Goal: Task Accomplishment & Management: Complete application form

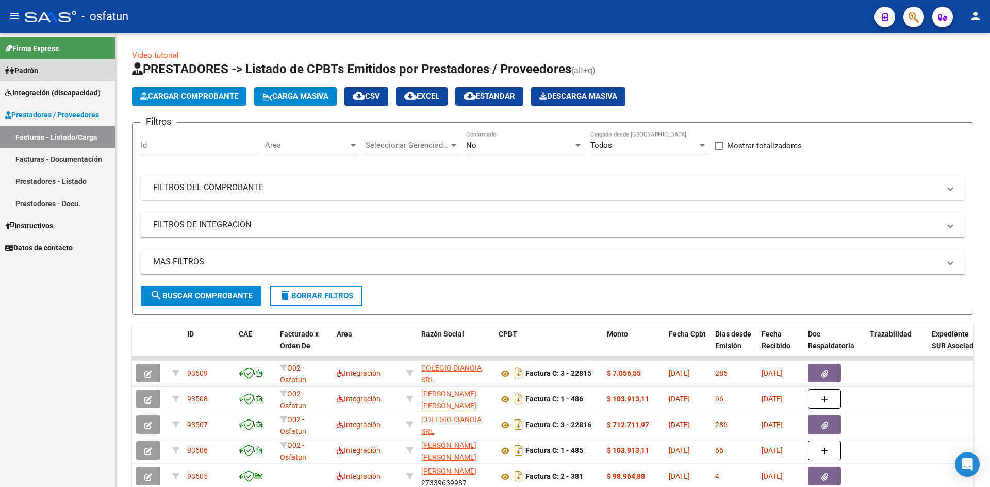
click at [26, 68] on span "Padrón" at bounding box center [21, 70] width 33 height 11
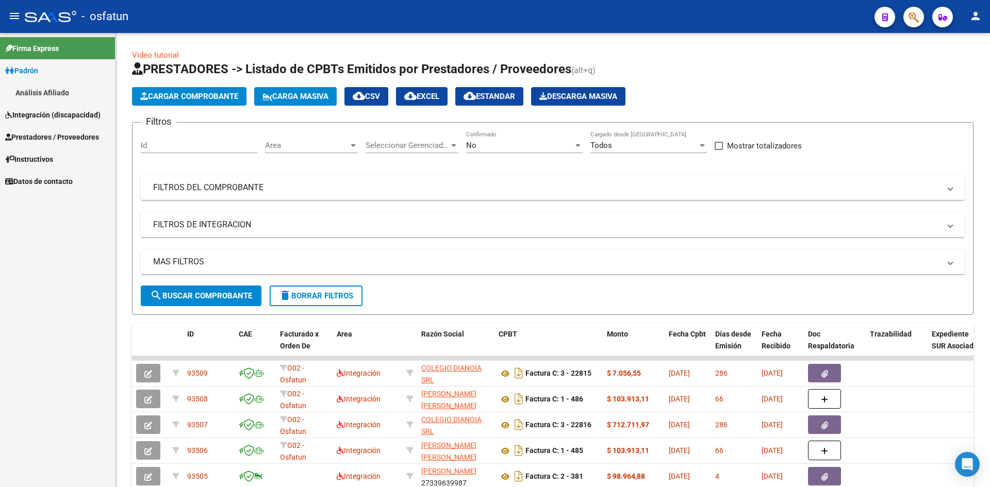
click at [26, 68] on span "Padrón" at bounding box center [21, 70] width 33 height 11
click at [46, 115] on span "Integración (discapacidad)" at bounding box center [52, 114] width 95 height 11
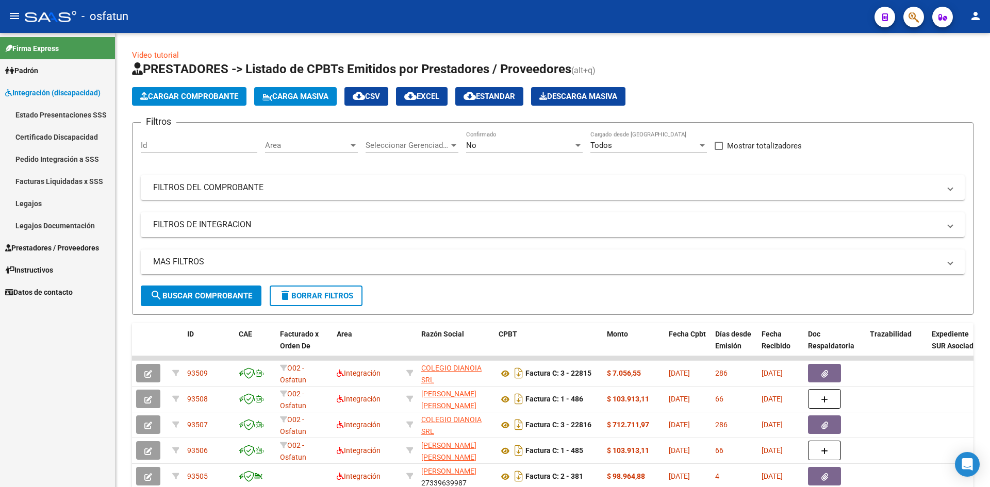
click at [24, 206] on link "Legajos" at bounding box center [57, 203] width 115 height 22
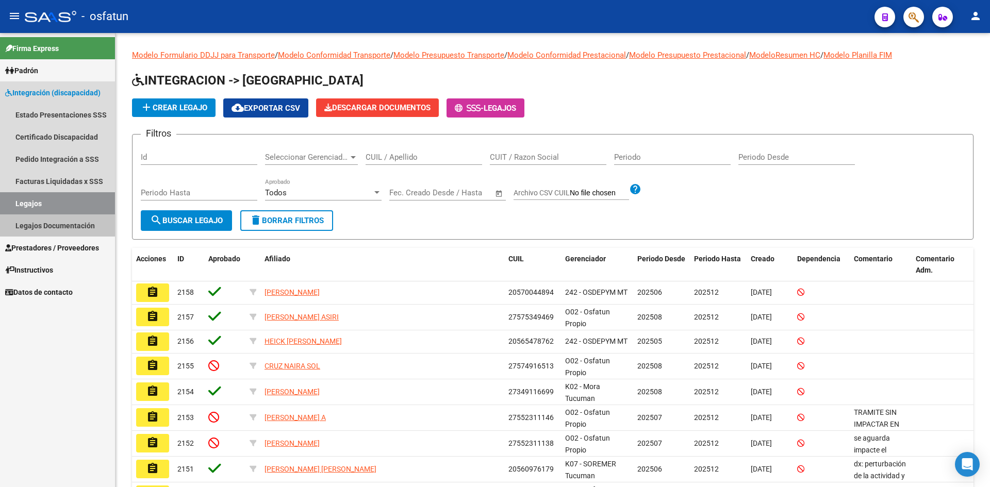
click at [34, 226] on link "Legajos Documentación" at bounding box center [57, 226] width 115 height 22
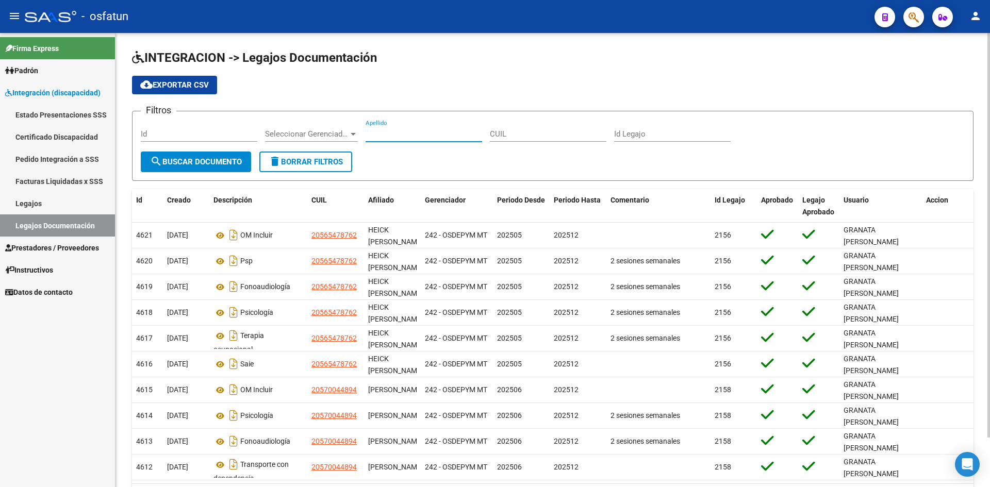
click at [385, 135] on input "Apellido" at bounding box center [424, 133] width 117 height 9
type input "carrasco octavio"
click at [207, 163] on span "search Buscar Documento" at bounding box center [196, 161] width 92 height 9
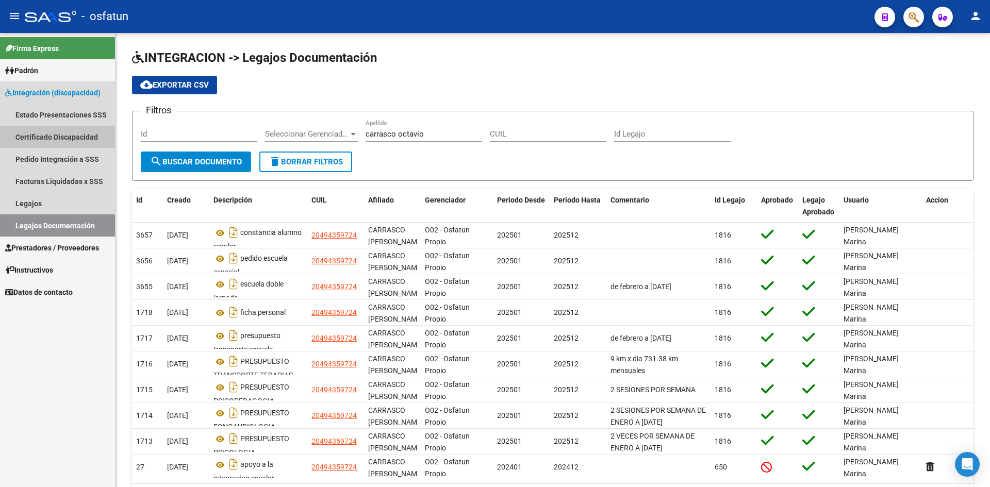
click at [48, 135] on link "Certificado Discapacidad" at bounding box center [57, 137] width 115 height 22
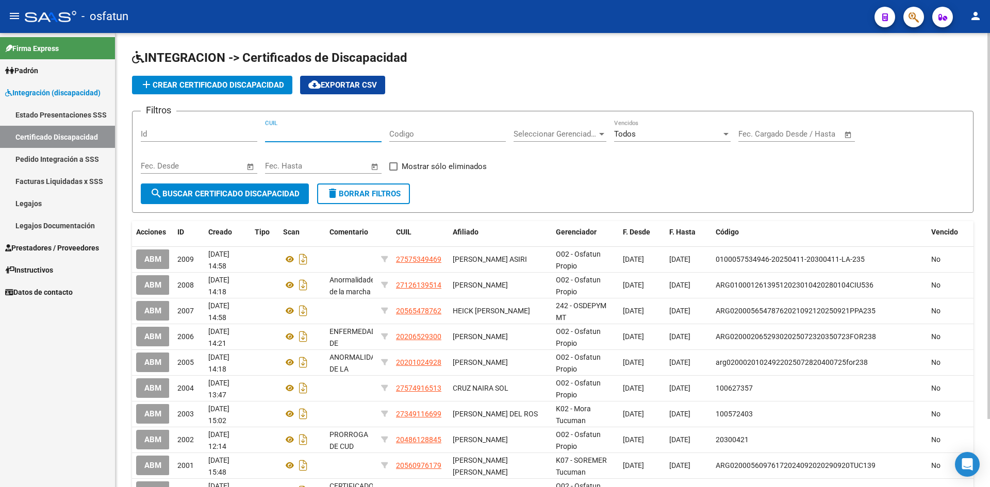
click at [296, 135] on input "CUIL" at bounding box center [323, 133] width 117 height 9
paste input "20-49435972-4"
type input "20-49435972-4"
click at [254, 197] on span "search Buscar Certificado Discapacidad" at bounding box center [225, 193] width 150 height 9
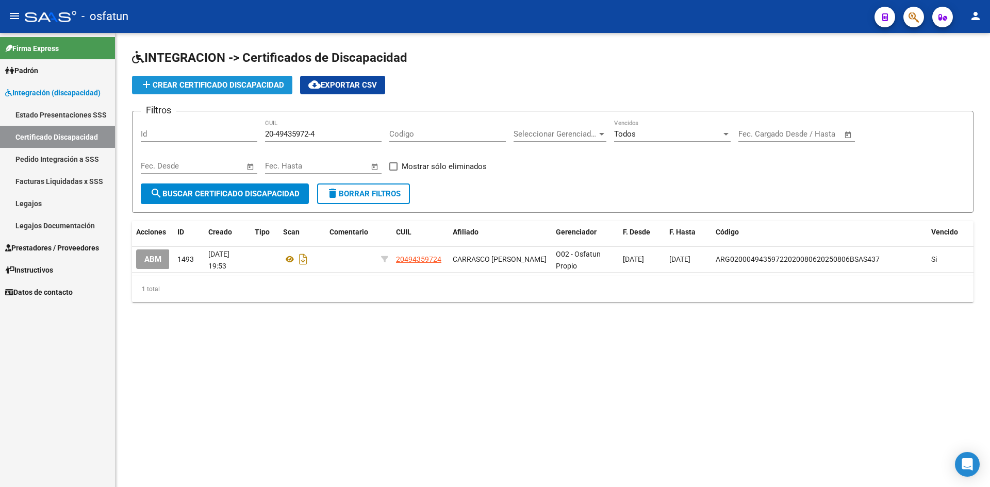
click at [226, 84] on span "add Crear Certificado Discapacidad" at bounding box center [212, 84] width 144 height 9
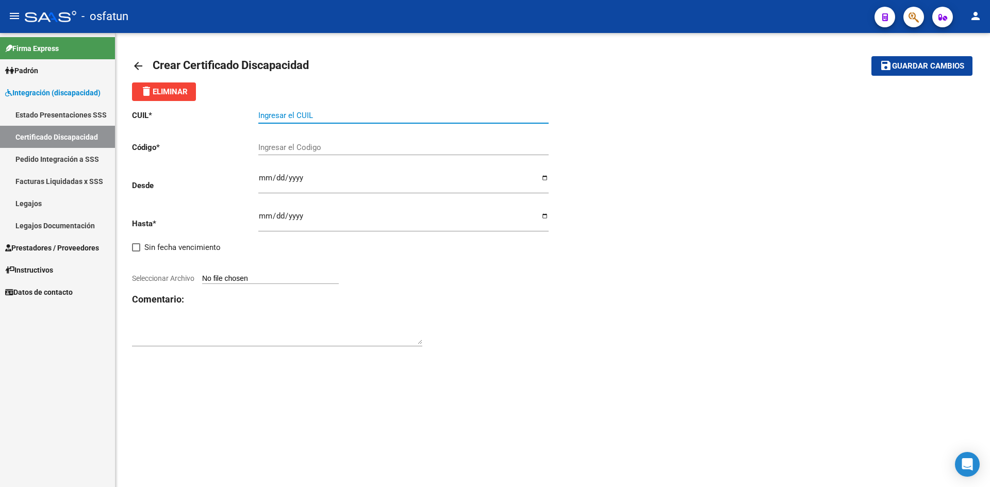
click at [290, 113] on input "Ingresar el CUIL" at bounding box center [403, 115] width 290 height 9
paste input "20-49435972-4"
type input "20-49435972-4"
click at [274, 149] on input "Ingresar el Codigo" at bounding box center [403, 147] width 290 height 9
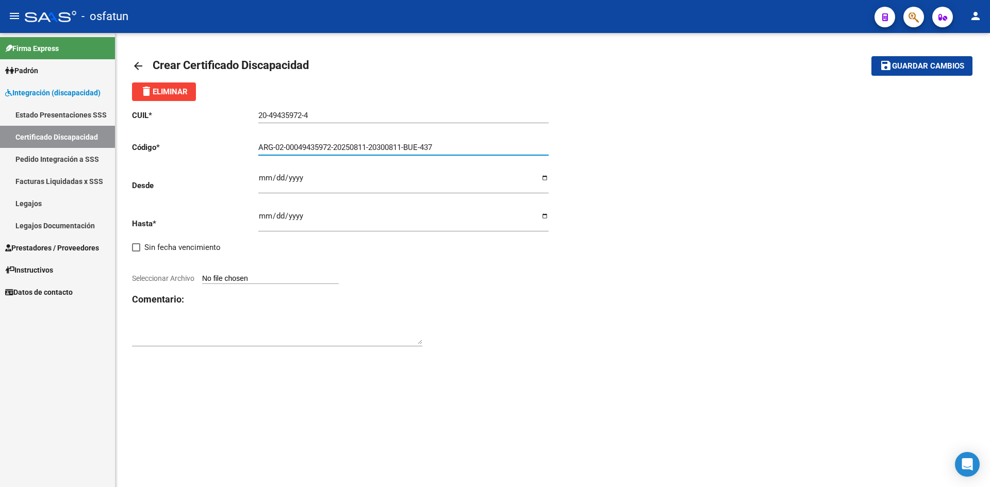
type input "ARG-02-00049435972-20250811-20300811-BUE-437"
click at [260, 180] on input "Ingresar fec. Desde" at bounding box center [403, 182] width 290 height 17
type input "[DATE]"
click at [264, 212] on input "Ingresar fec. Hasta" at bounding box center [403, 220] width 290 height 17
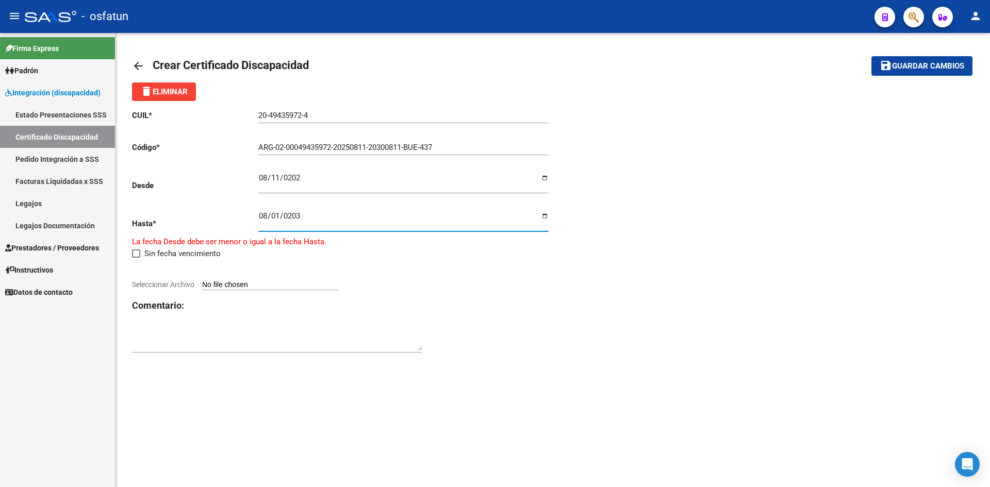
type input "[DATE]"
click at [220, 279] on input "Seleccionar Archivo" at bounding box center [270, 279] width 137 height 10
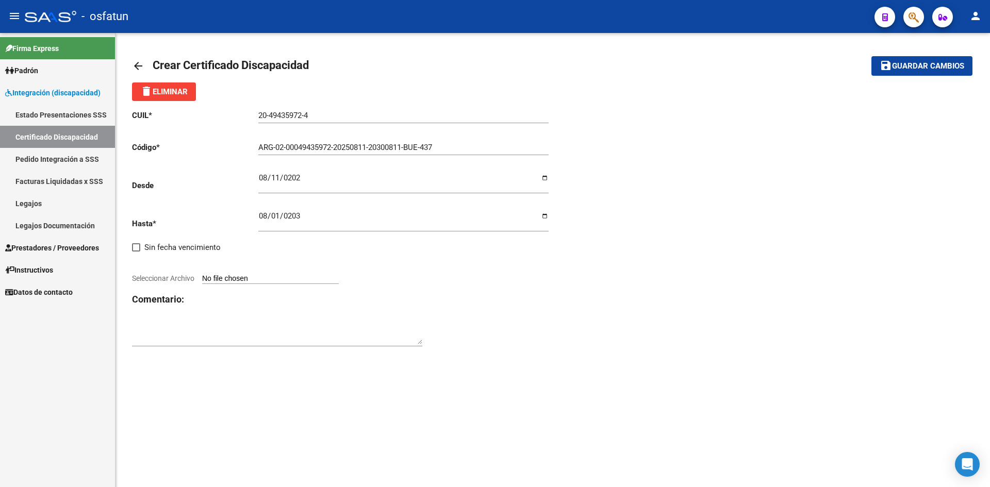
type input "C:\fakepath\carrasco [PERSON_NAME].jpg"
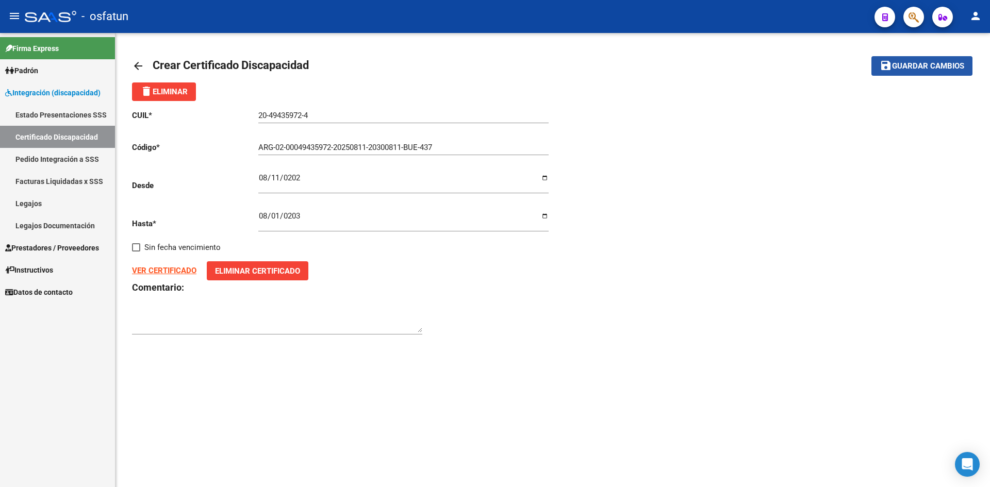
click at [907, 67] on span "Guardar cambios" at bounding box center [928, 66] width 72 height 9
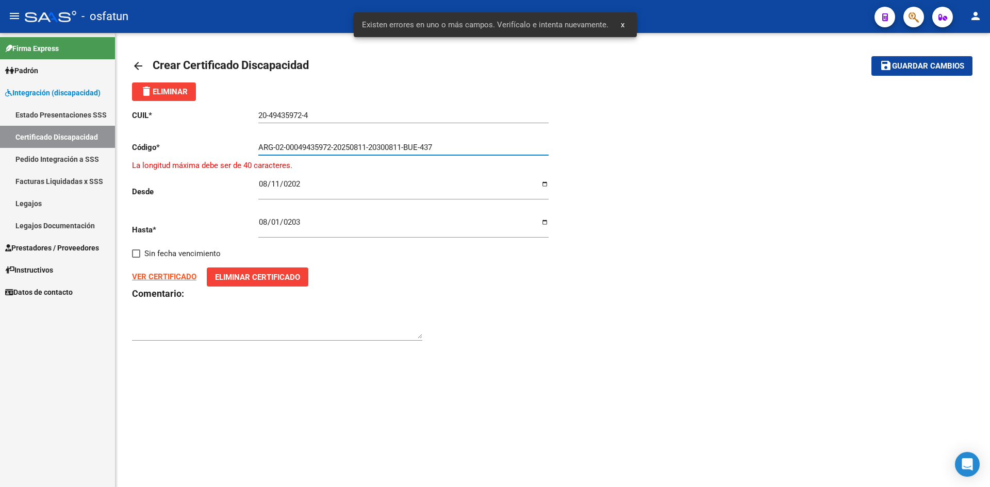
click at [450, 148] on input "ARG-02-00049435972-20250811-20300811-BUE-437" at bounding box center [403, 147] width 290 height 9
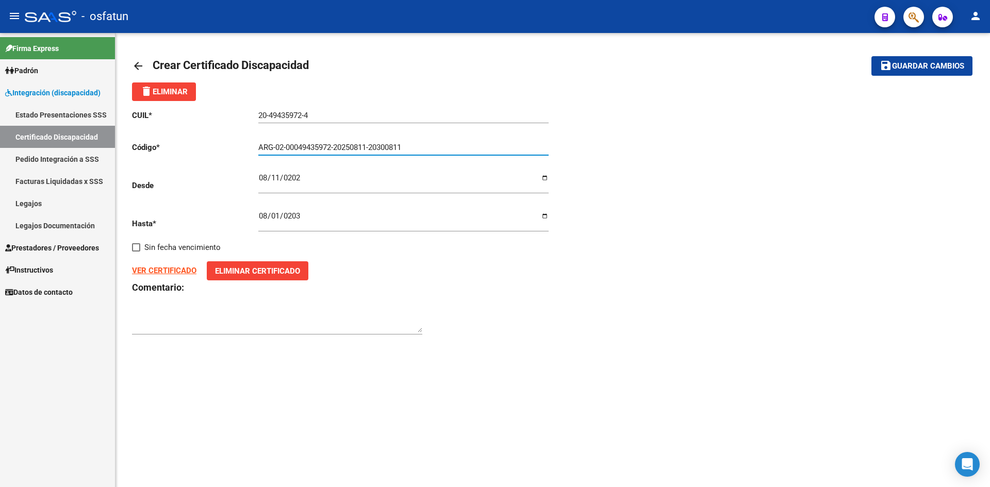
type input "ARG-02-00049435972-20250811-20300811"
click at [922, 67] on span "Guardar cambios" at bounding box center [928, 66] width 72 height 9
